Goal: Book appointment/travel/reservation

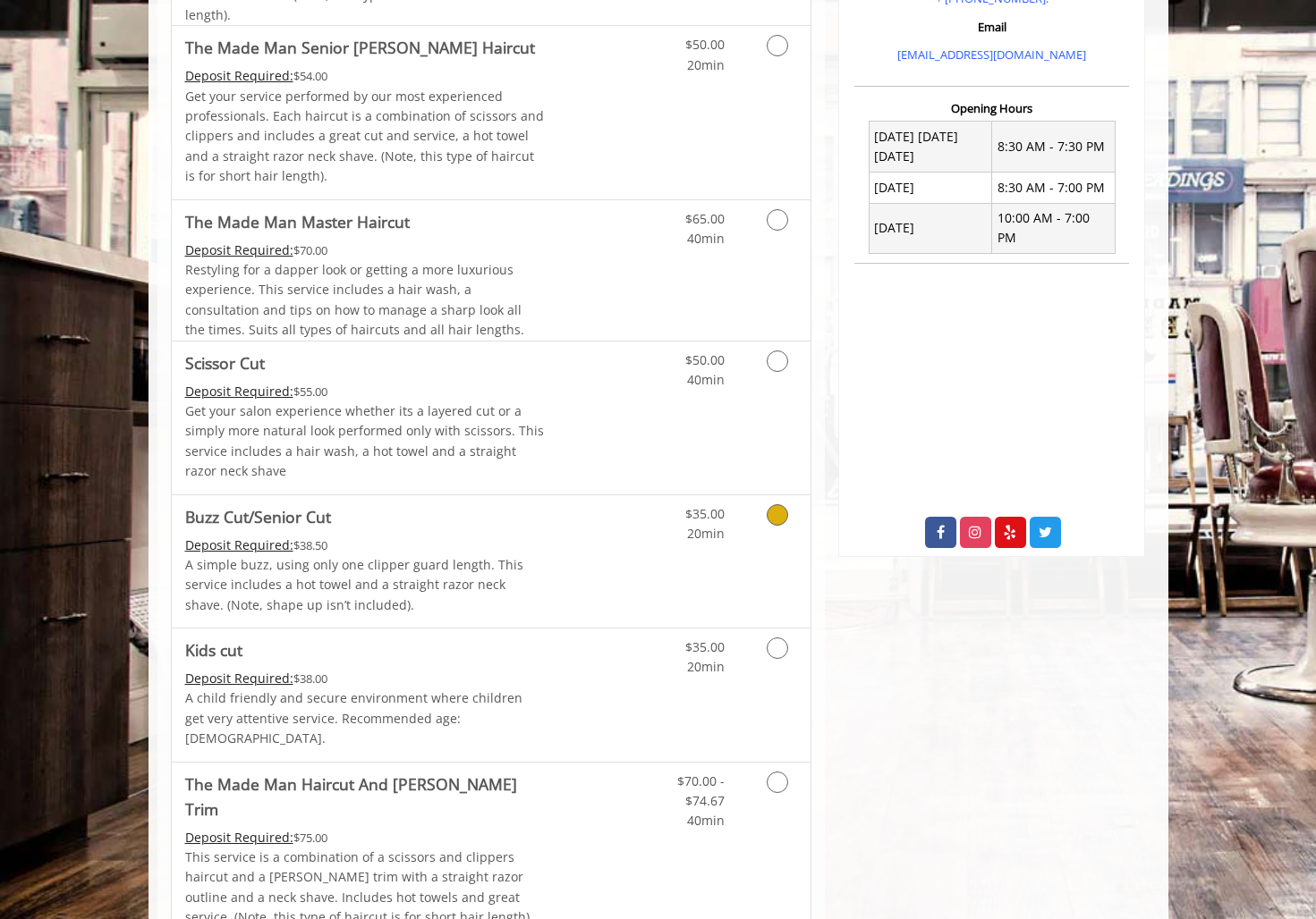
scroll to position [641, 0]
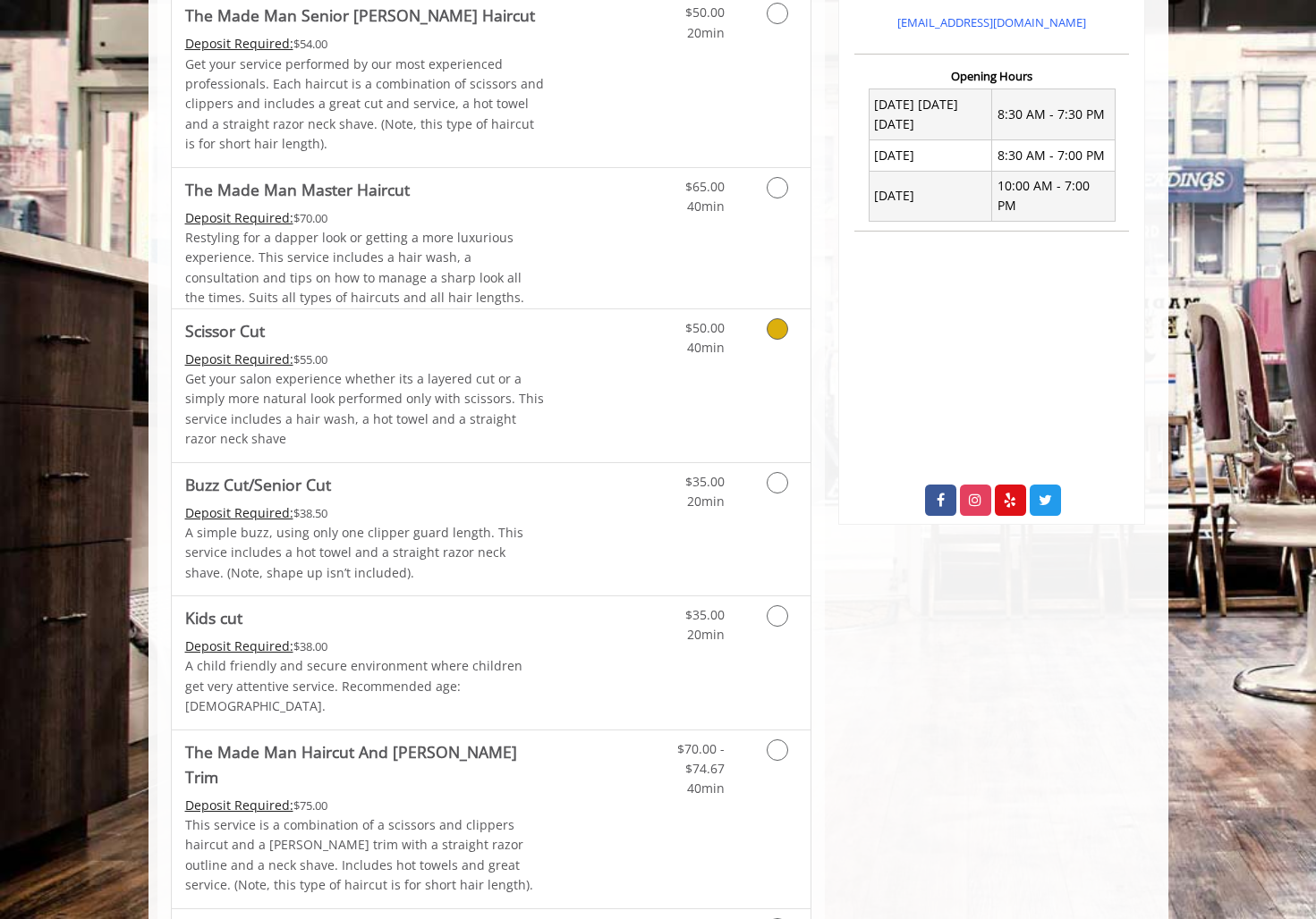
click at [680, 462] on div "$50.00 40min" at bounding box center [730, 385] width 160 height 153
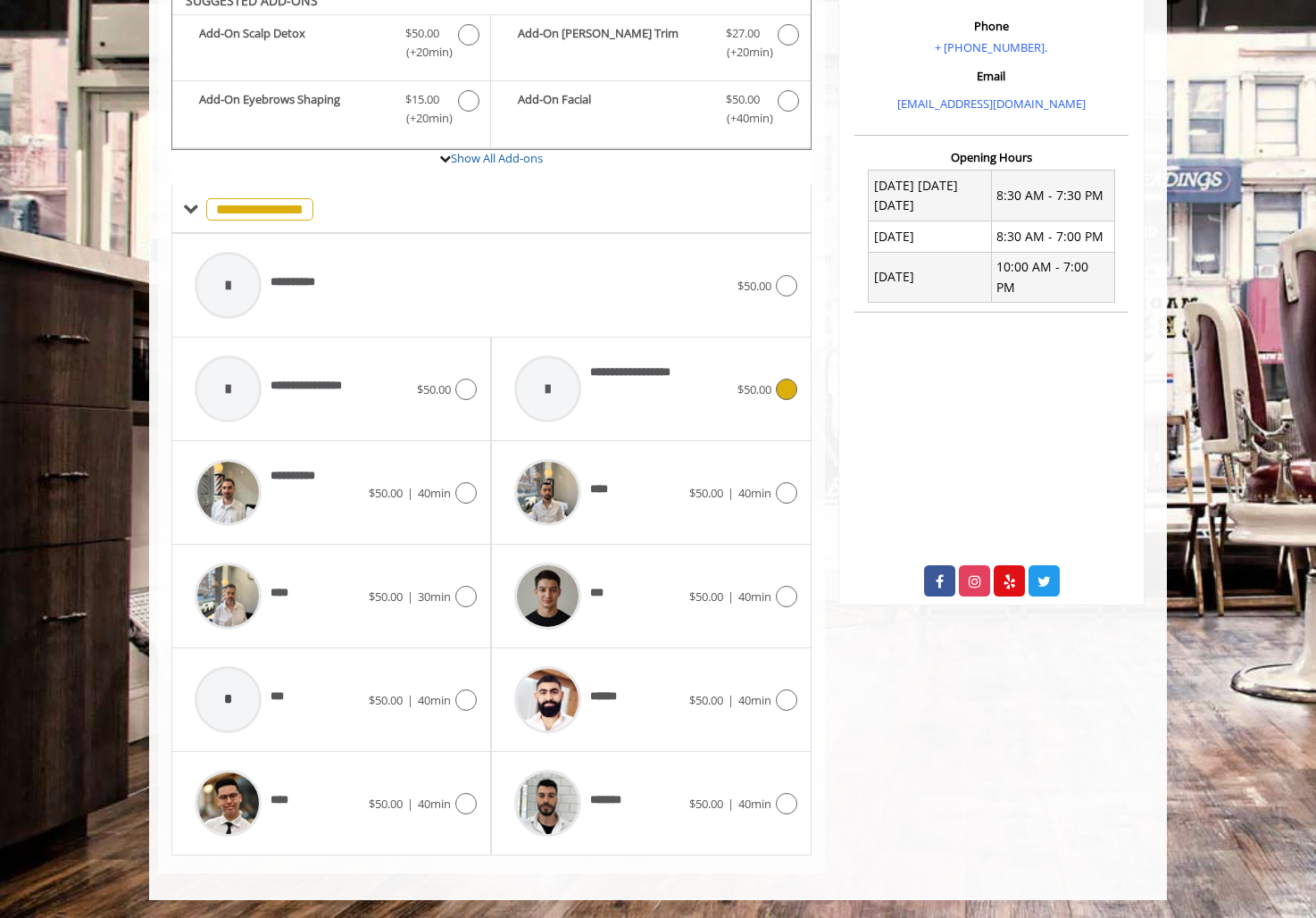
scroll to position [618, 0]
click at [647, 691] on div "******" at bounding box center [597, 699] width 183 height 85
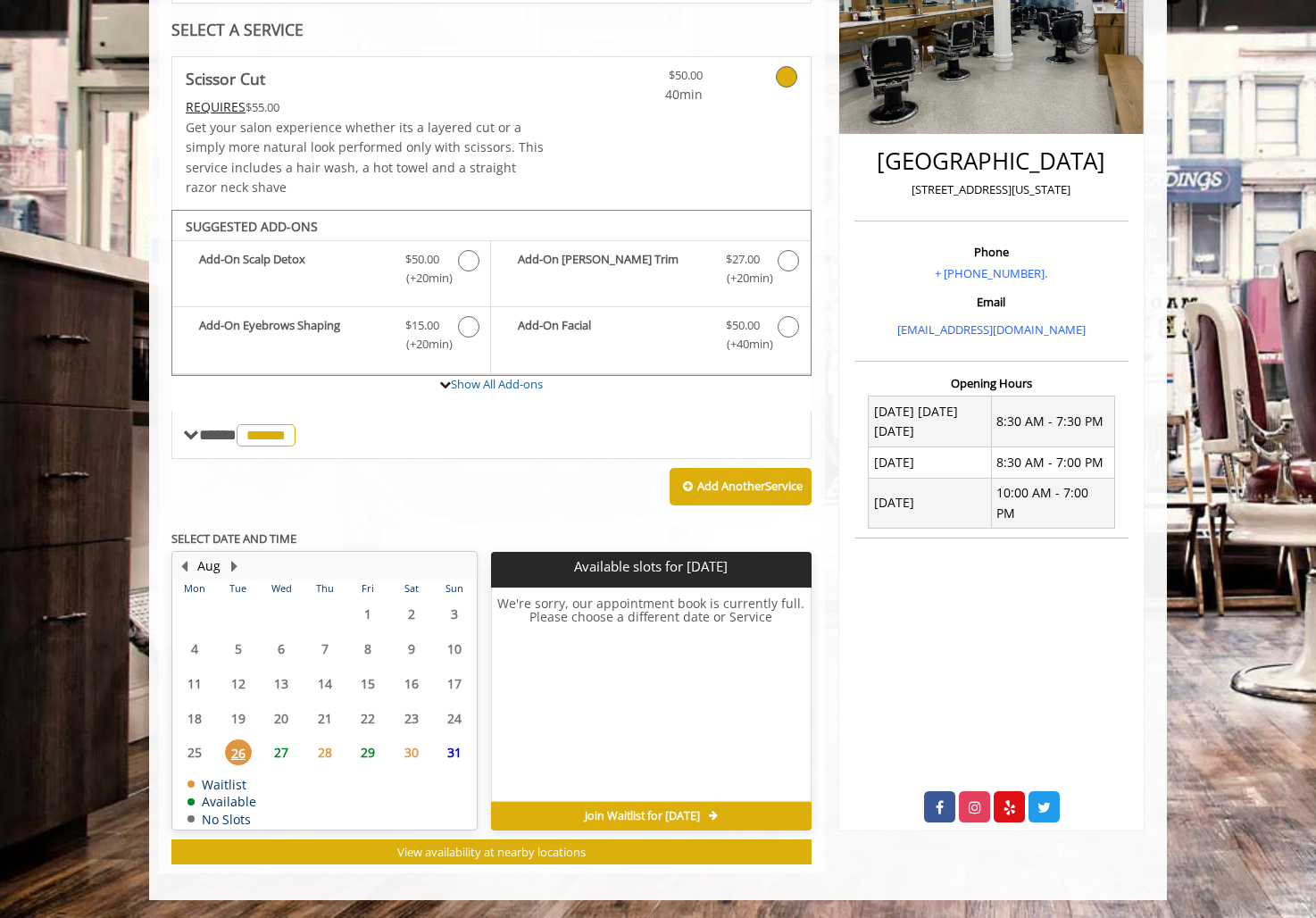
scroll to position [410, 0]
click at [278, 747] on span "27" at bounding box center [281, 753] width 27 height 26
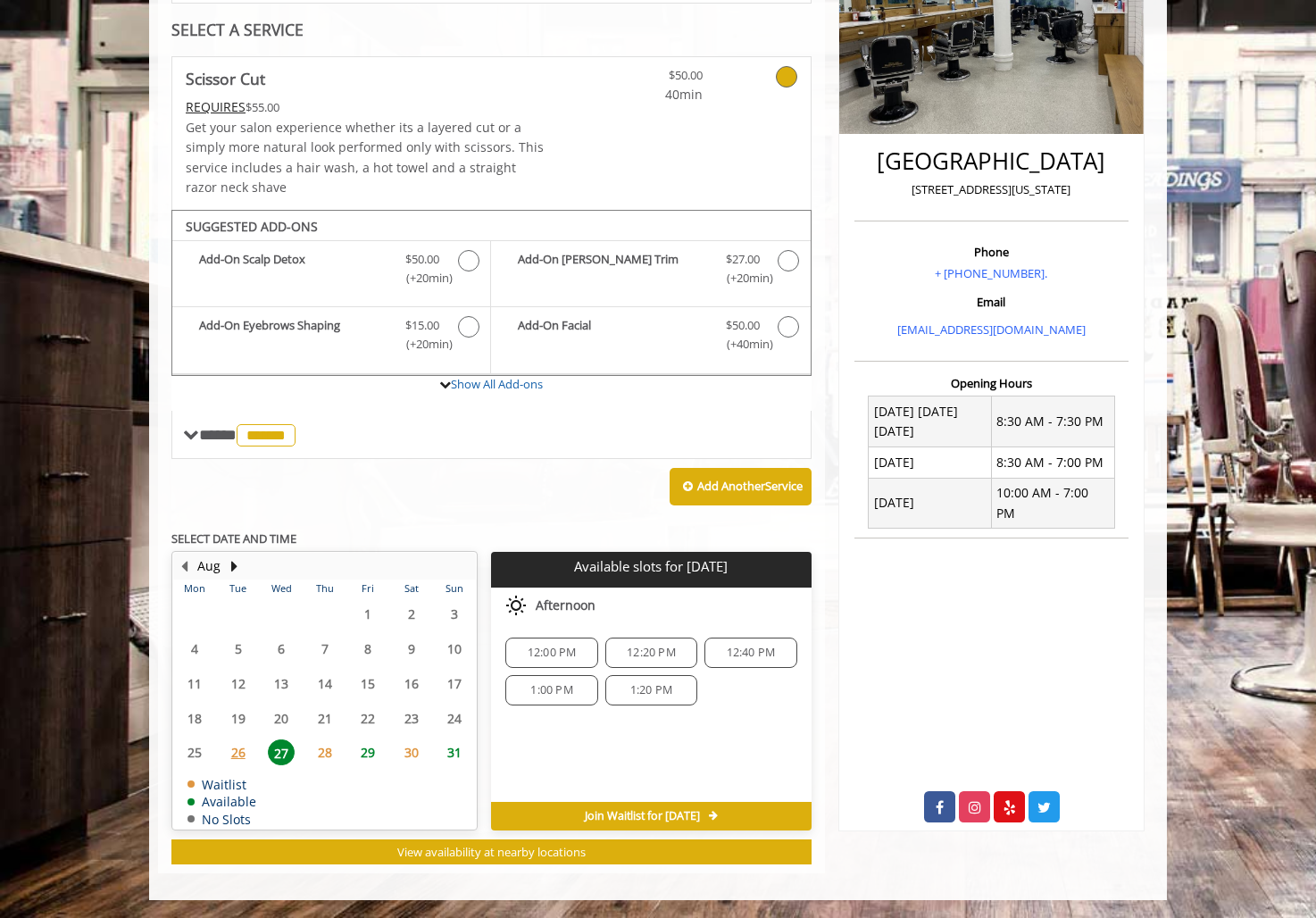
click at [368, 743] on span "29" at bounding box center [367, 753] width 27 height 26
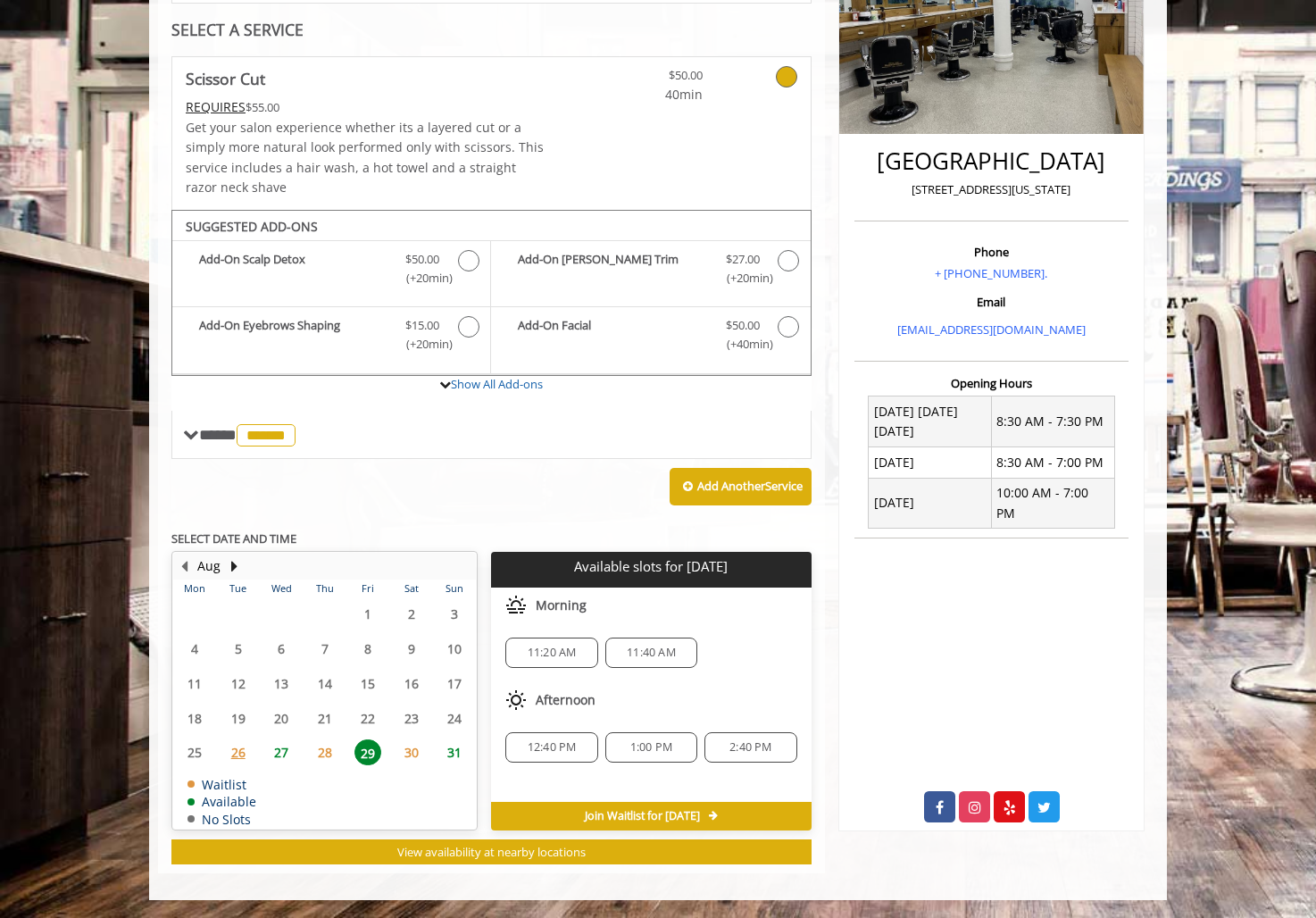
click at [279, 749] on span "27" at bounding box center [281, 753] width 27 height 26
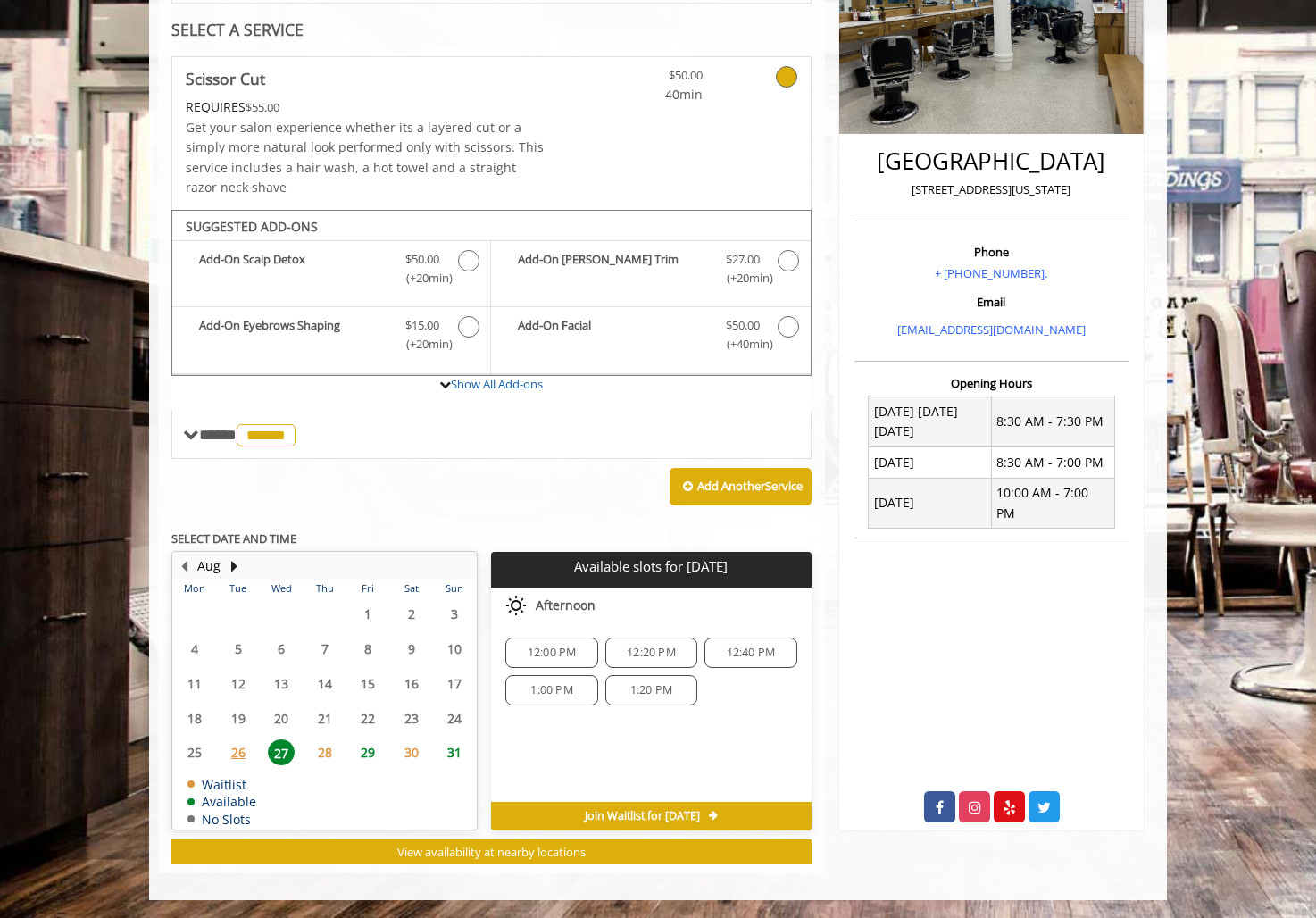
click at [366, 749] on span "29" at bounding box center [367, 753] width 27 height 26
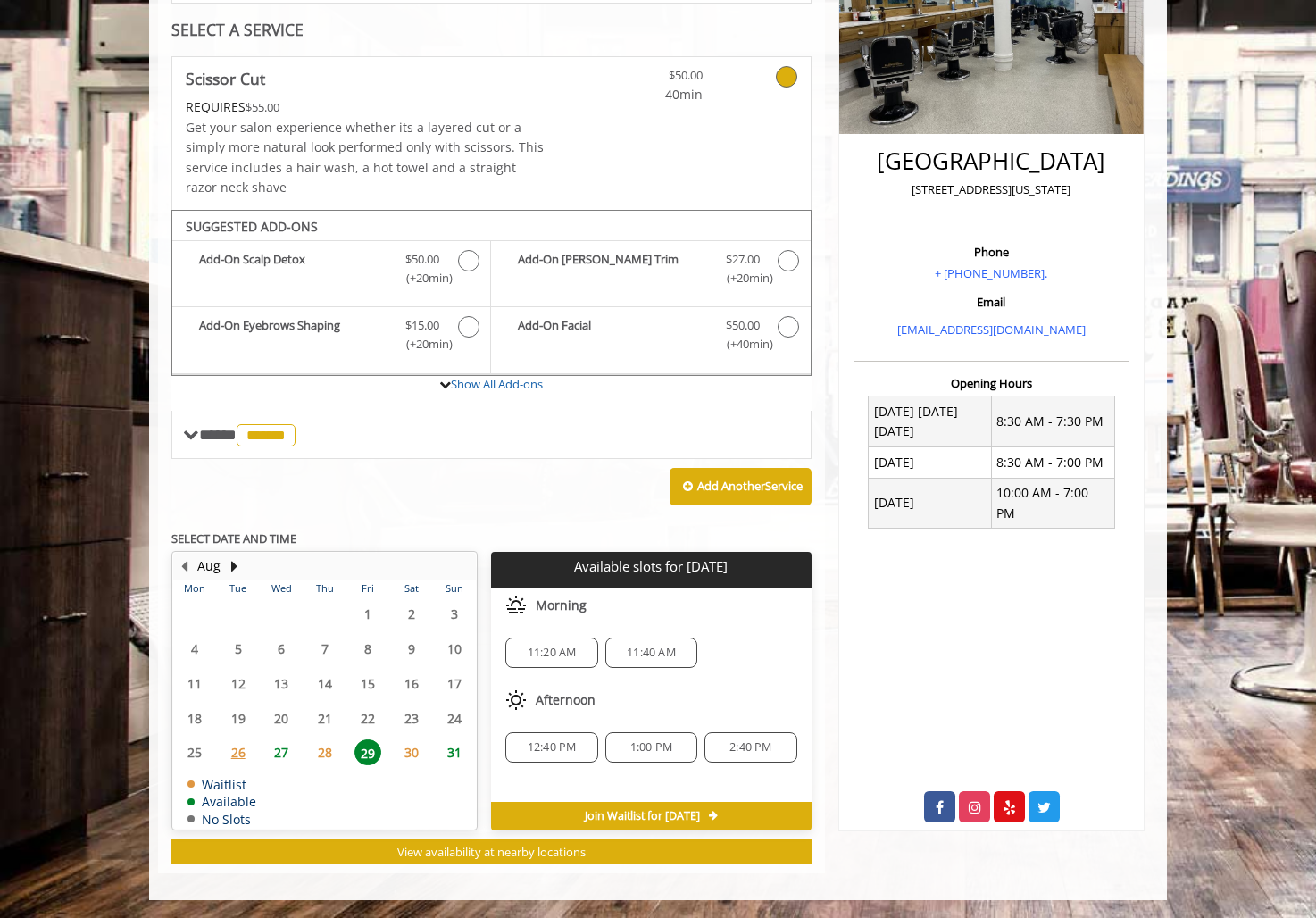
click at [285, 740] on span "27" at bounding box center [281, 753] width 27 height 26
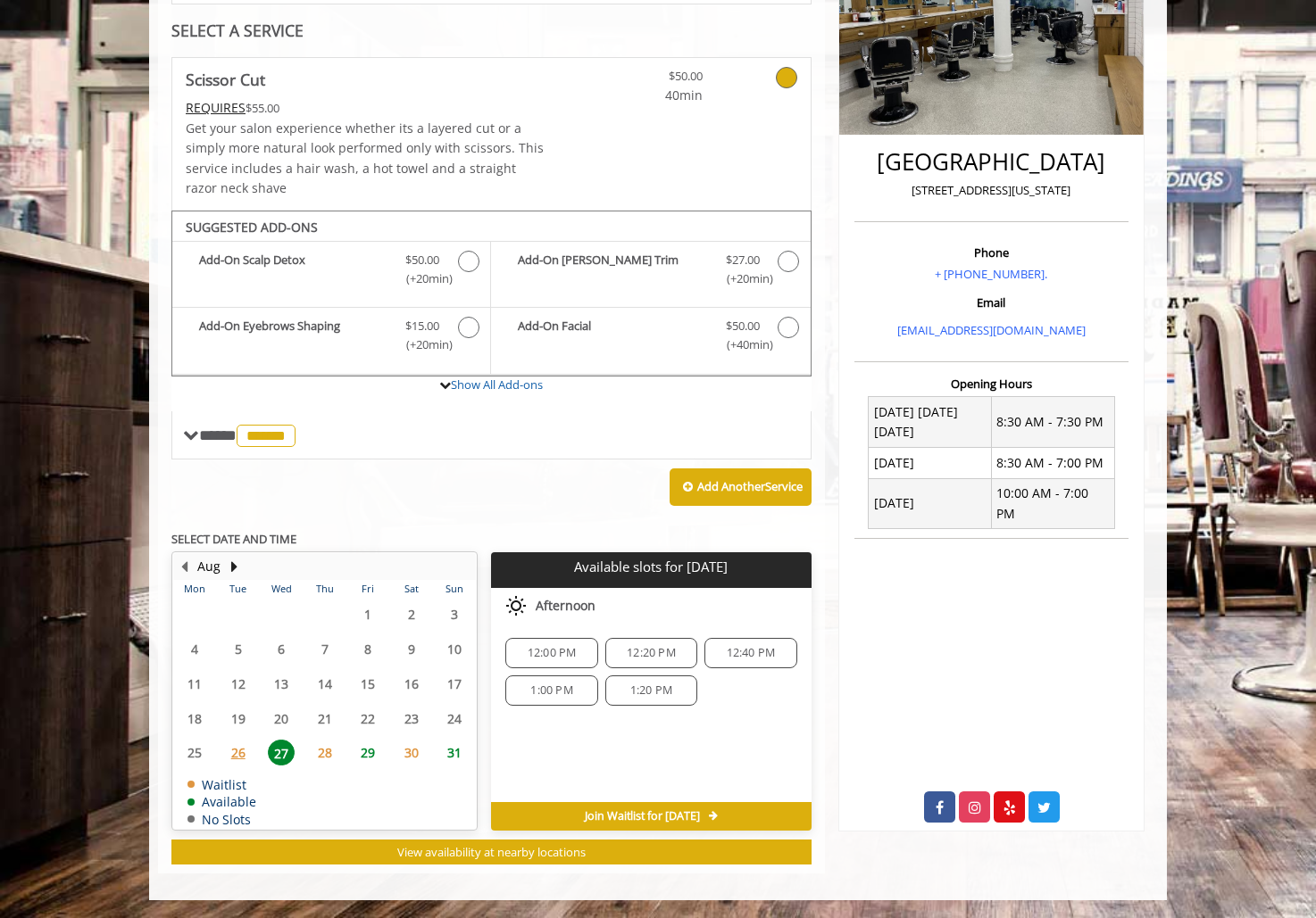
scroll to position [408, 0]
click at [231, 743] on span "26" at bounding box center [238, 753] width 27 height 26
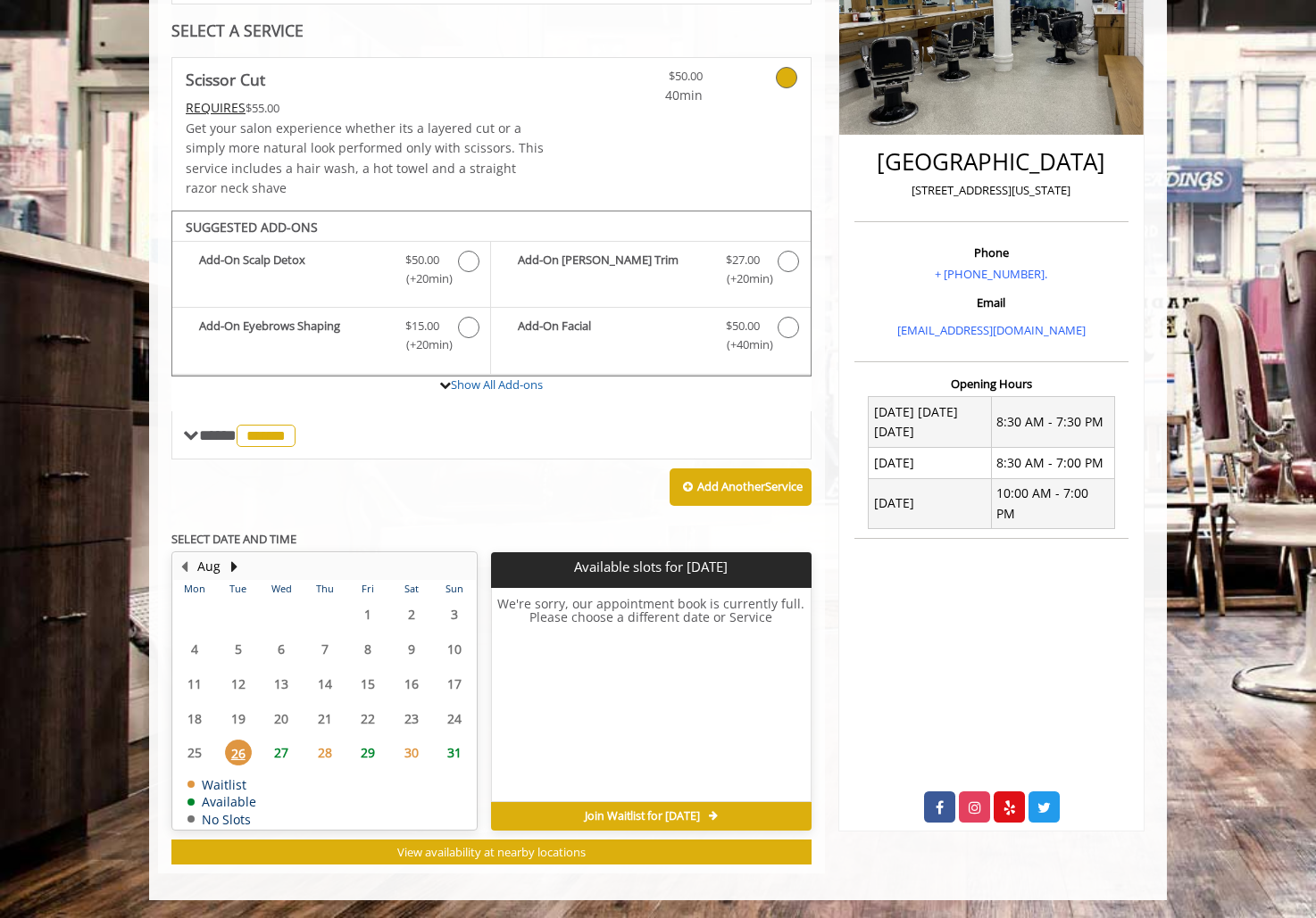
click at [615, 809] on span "Join Waitlist for [DATE]" at bounding box center [642, 817] width 115 height 15
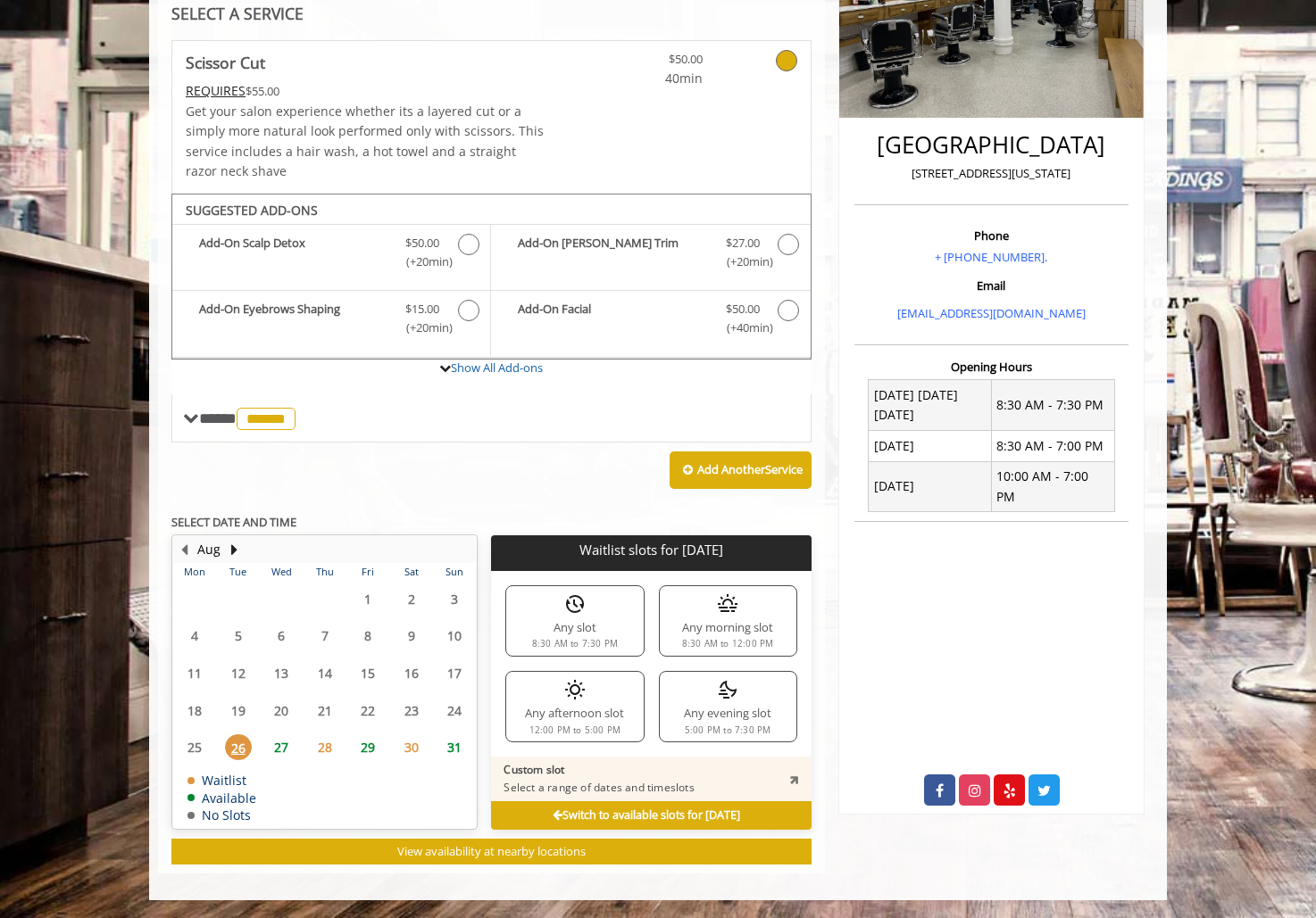
click at [606, 743] on div "Any afternoon slot 12:00 PM to 5:00 PM" at bounding box center [574, 707] width 138 height 71
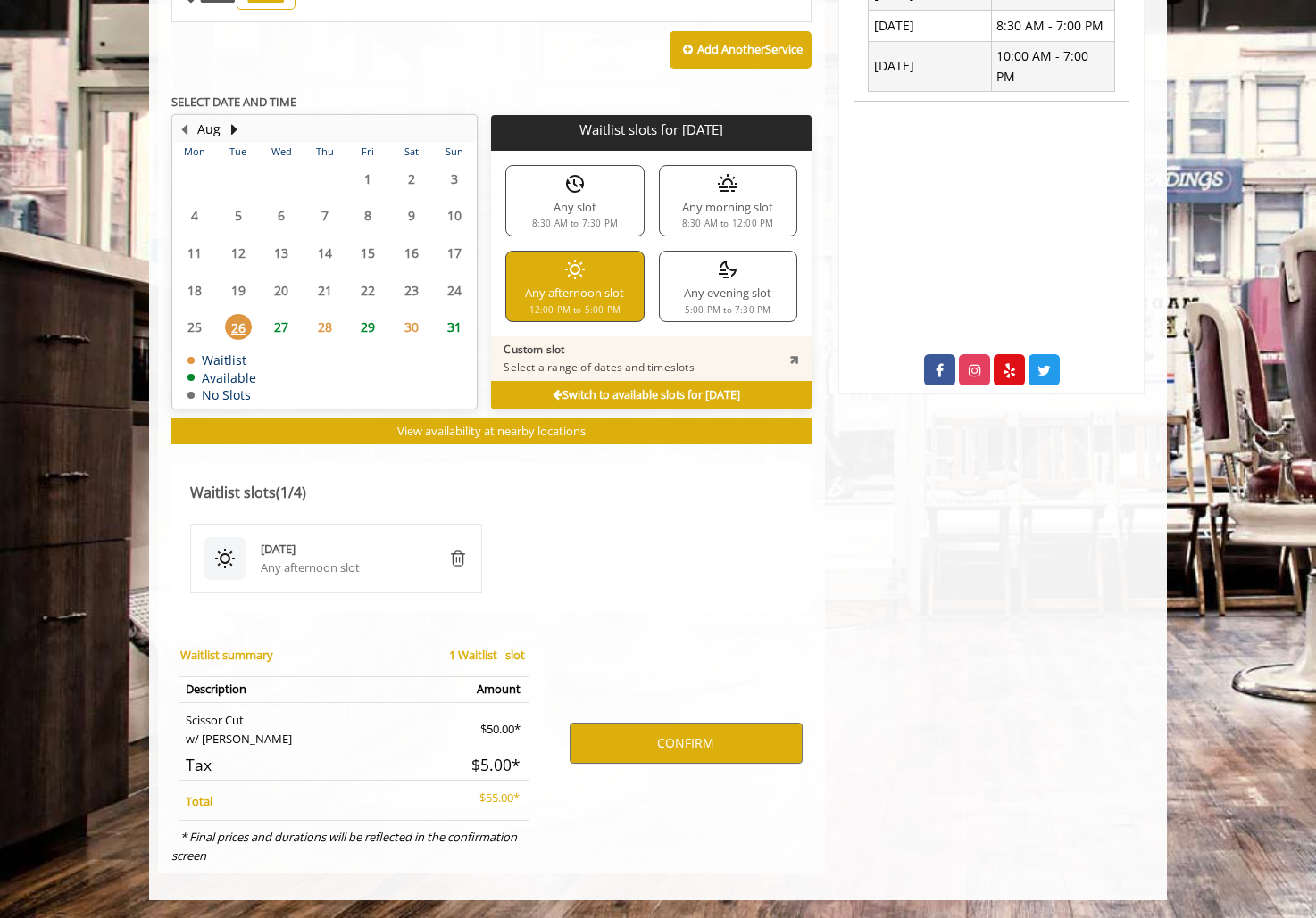
scroll to position [973, 0]
click at [646, 723] on button "CONFIRM" at bounding box center [685, 743] width 233 height 41
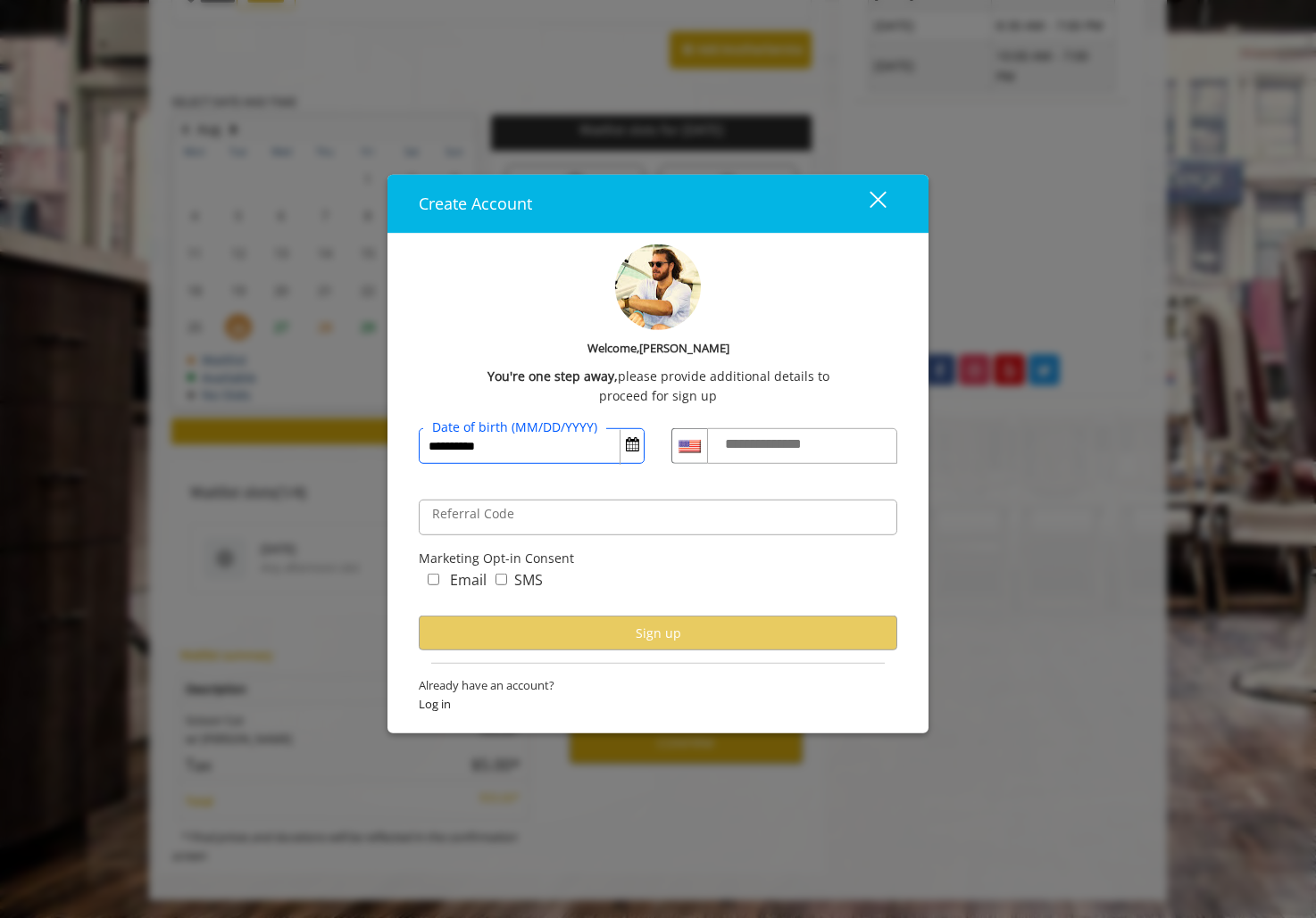
type input "**********"
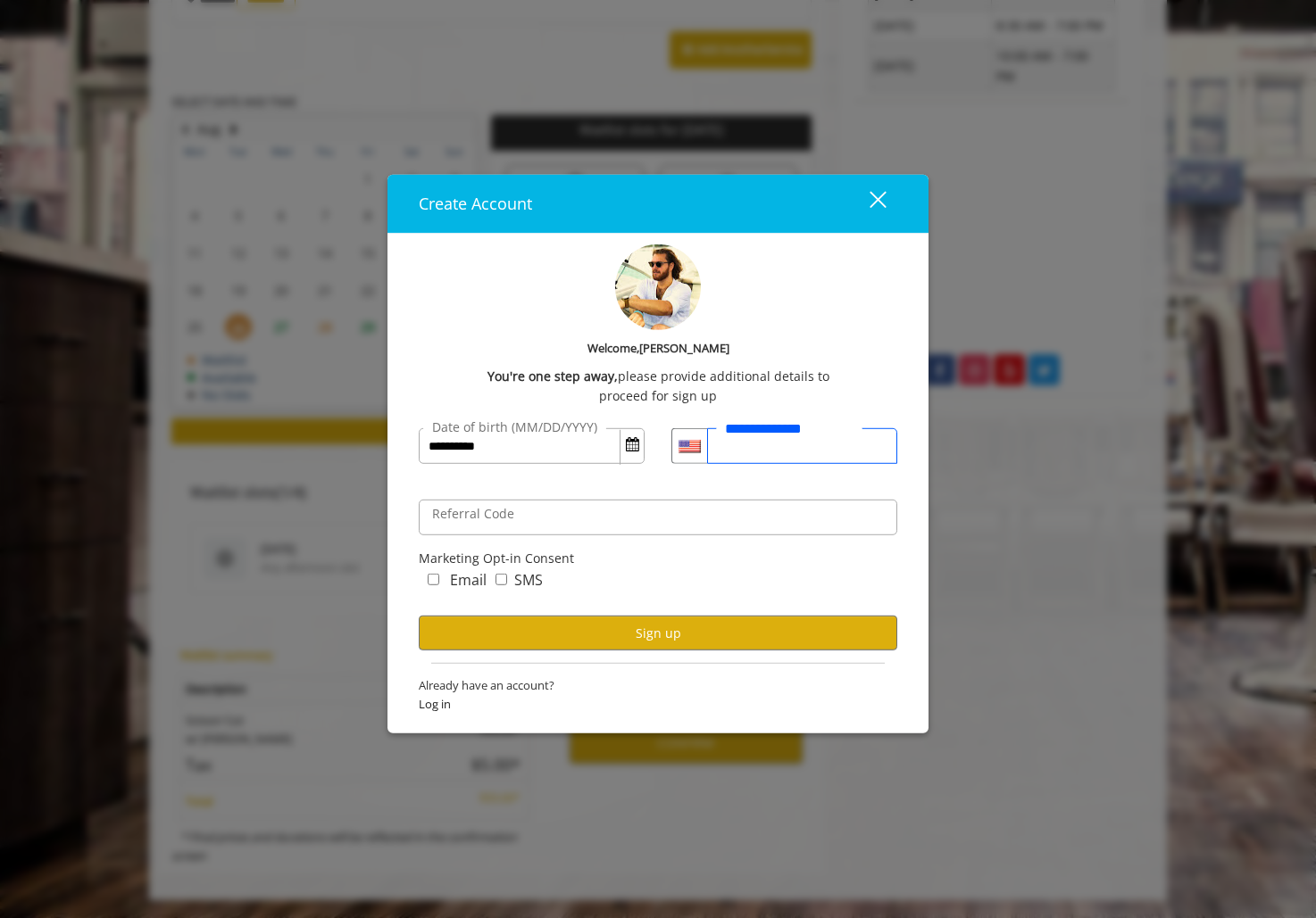
type input "**********"
click at [442, 577] on div "Email" at bounding box center [452, 584] width 68 height 29
click at [524, 631] on button "Sign up" at bounding box center [658, 633] width 479 height 35
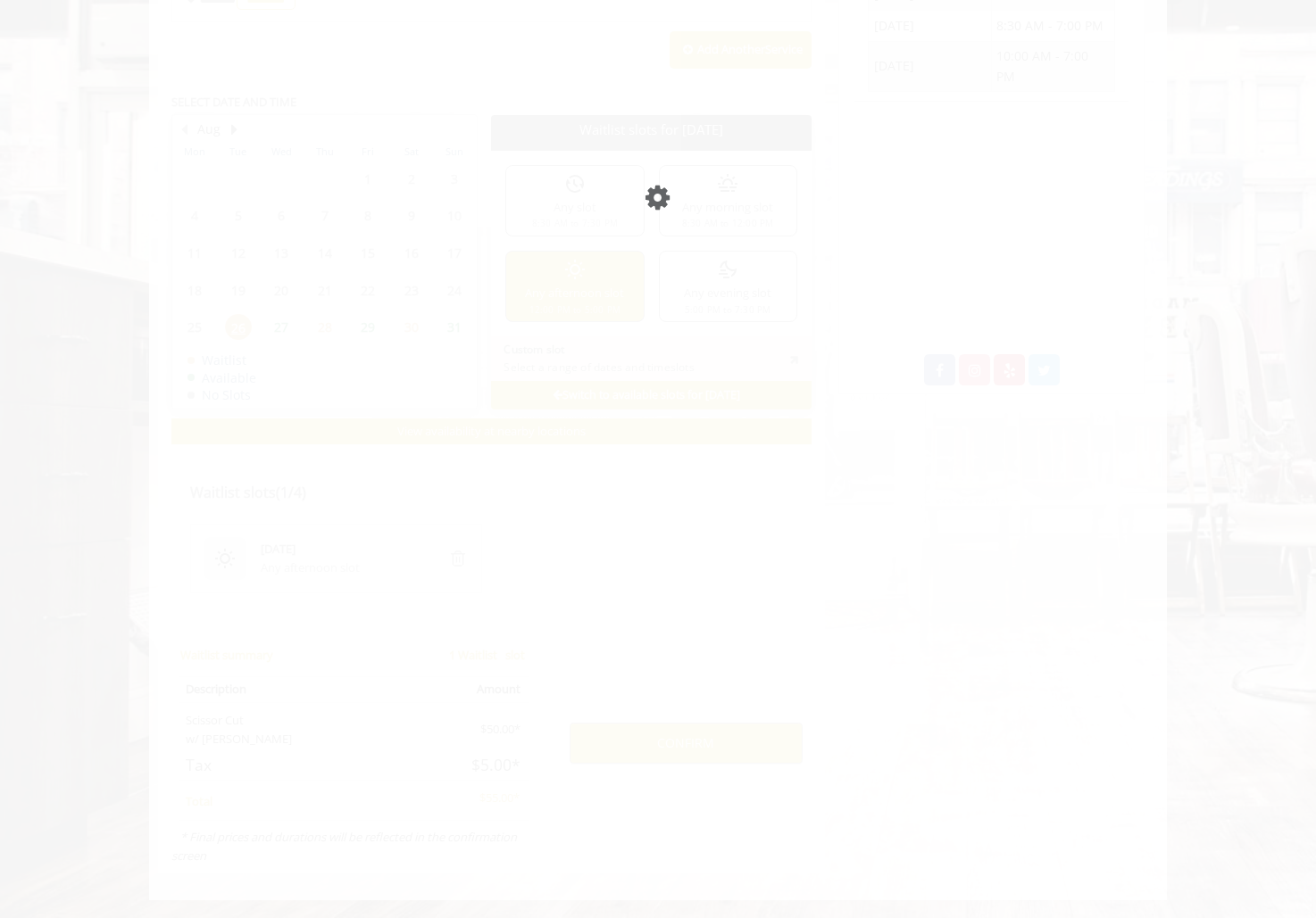
scroll to position [909, 0]
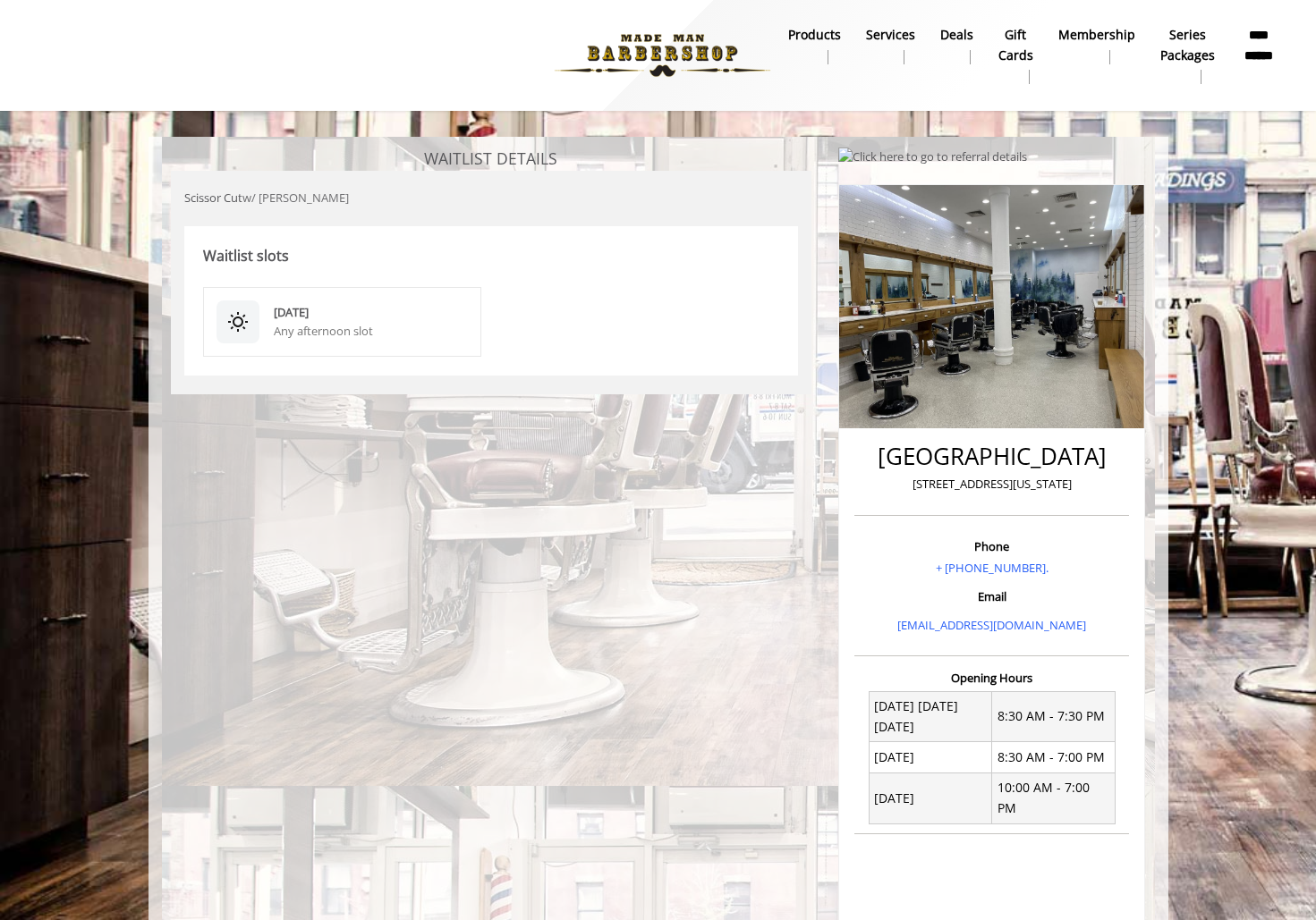
click at [365, 322] on div "[DATE]" at bounding box center [371, 312] width 195 height 19
